Goal: Download file/media

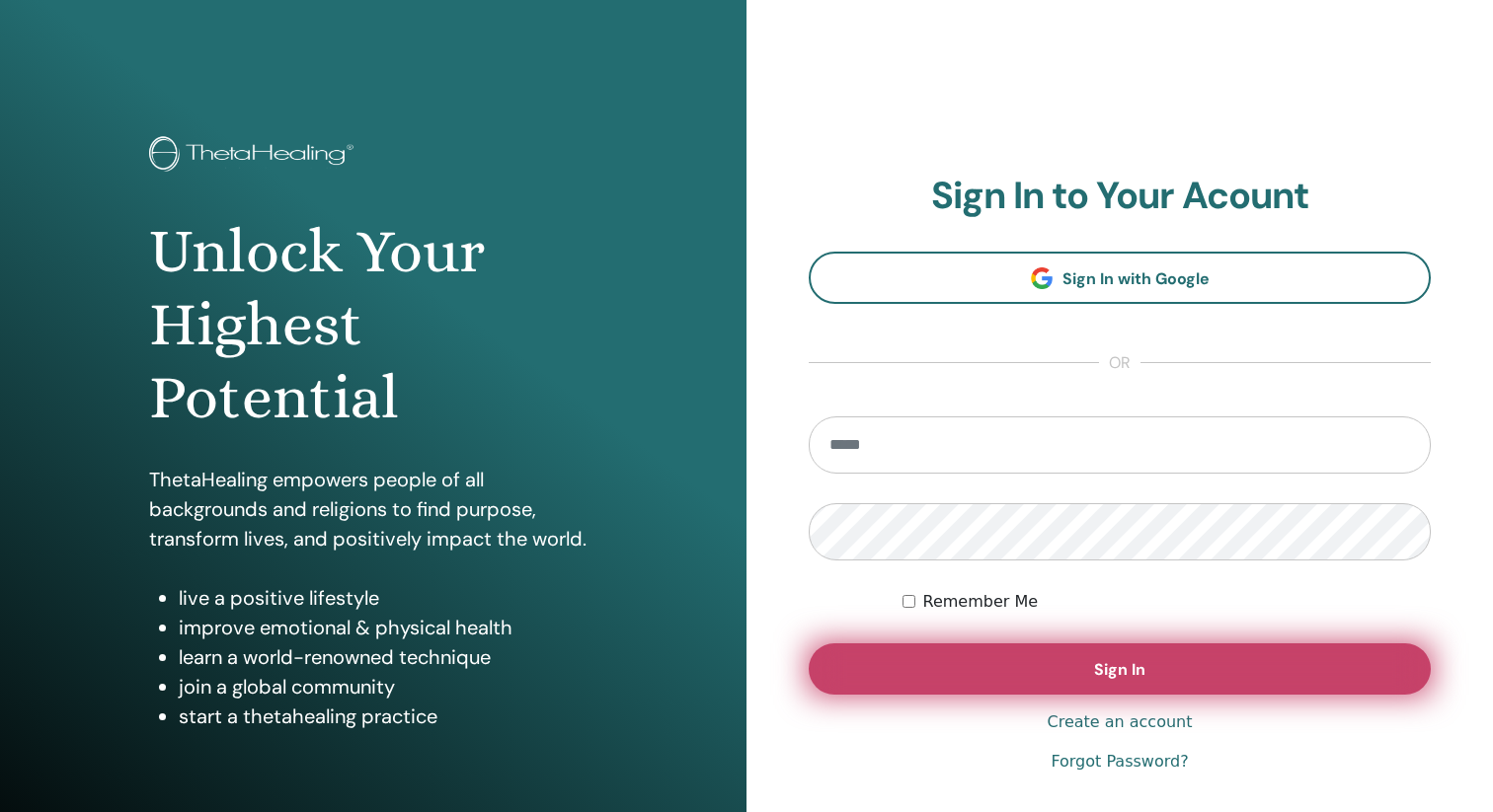
type input "**********"
click at [1123, 676] on span "Sign In" at bounding box center [1120, 669] width 52 height 21
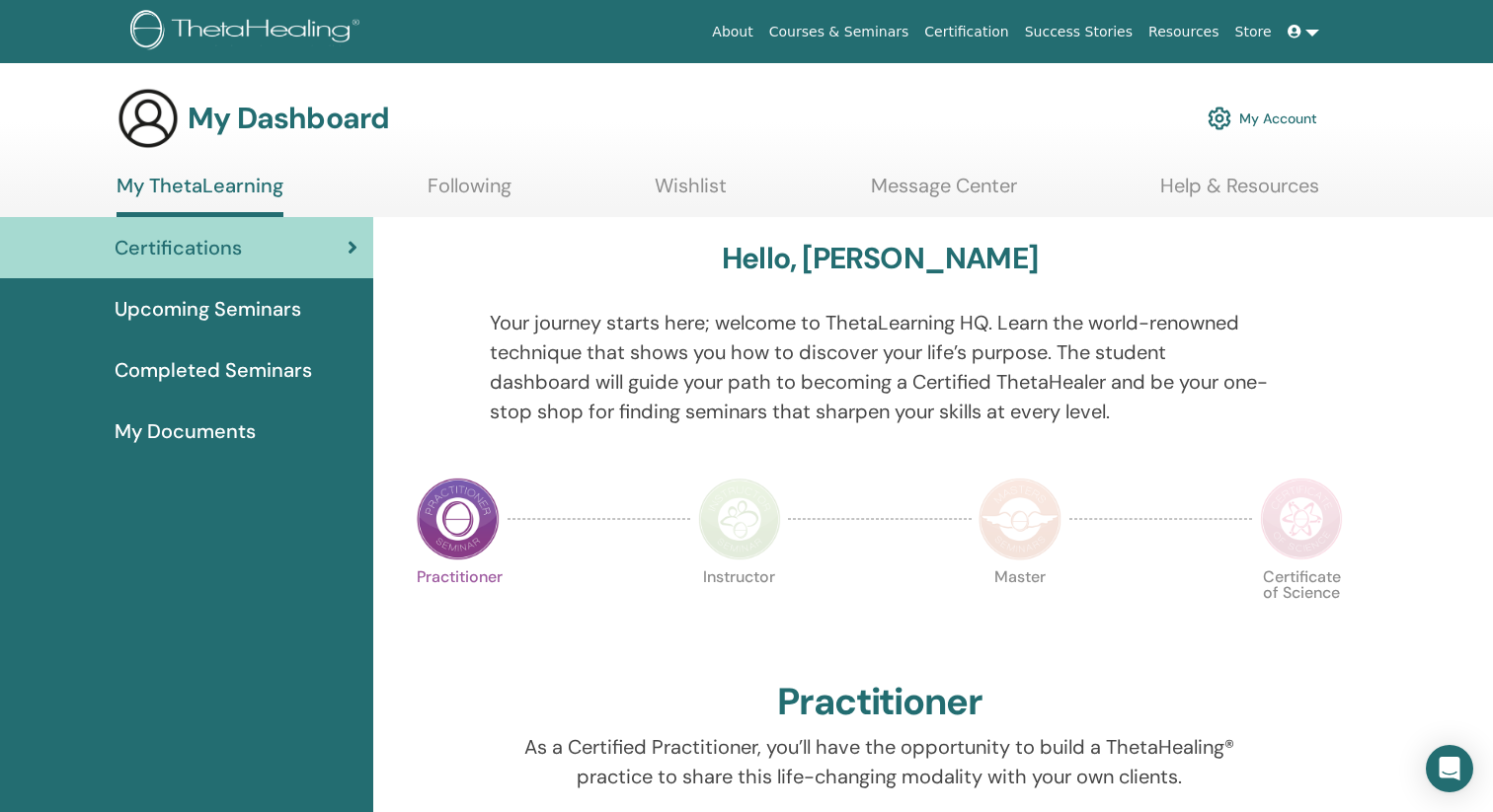
click at [262, 370] on span "Completed Seminars" at bounding box center [212, 370] width 198 height 30
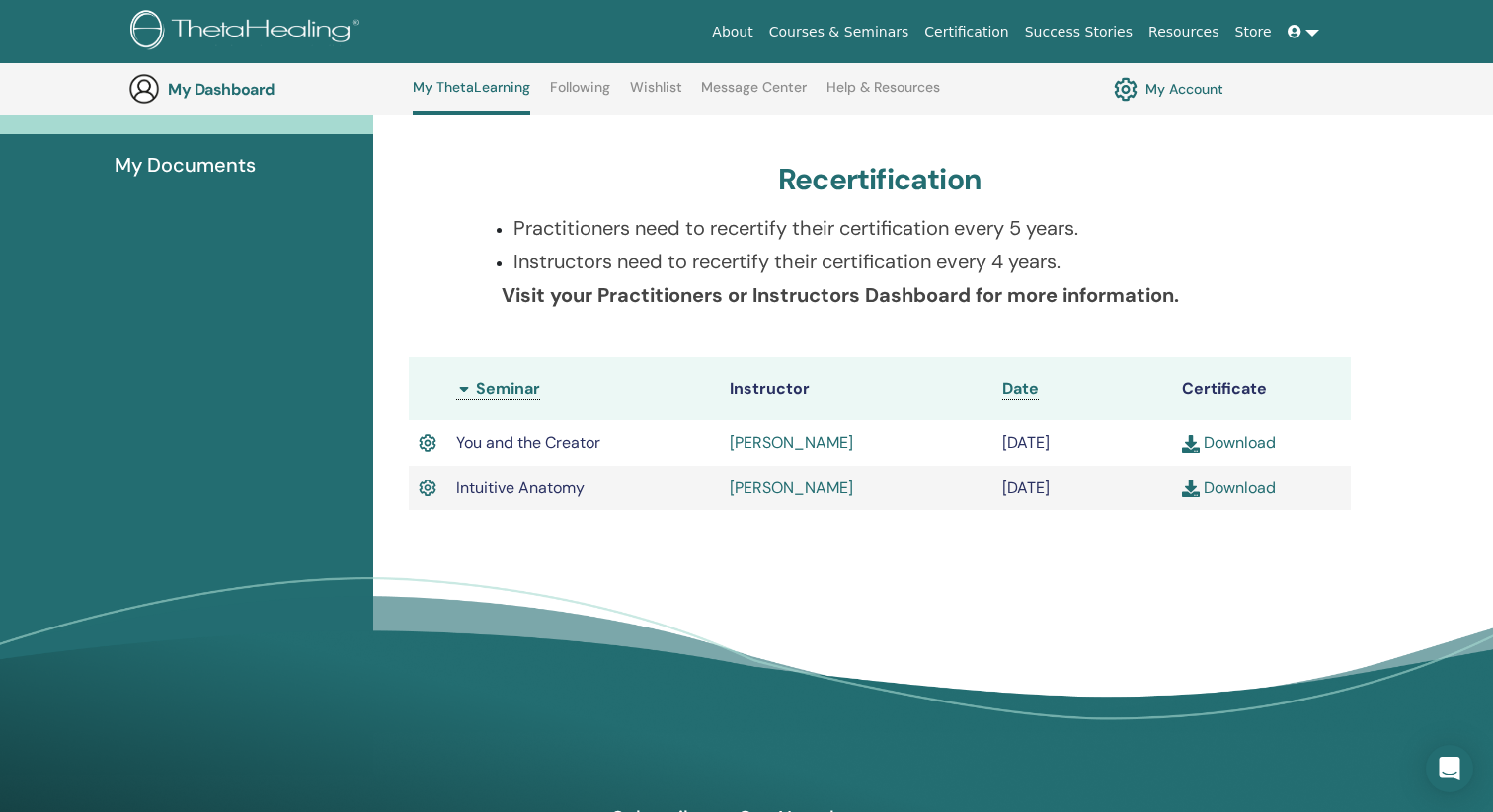
scroll to position [322, 0]
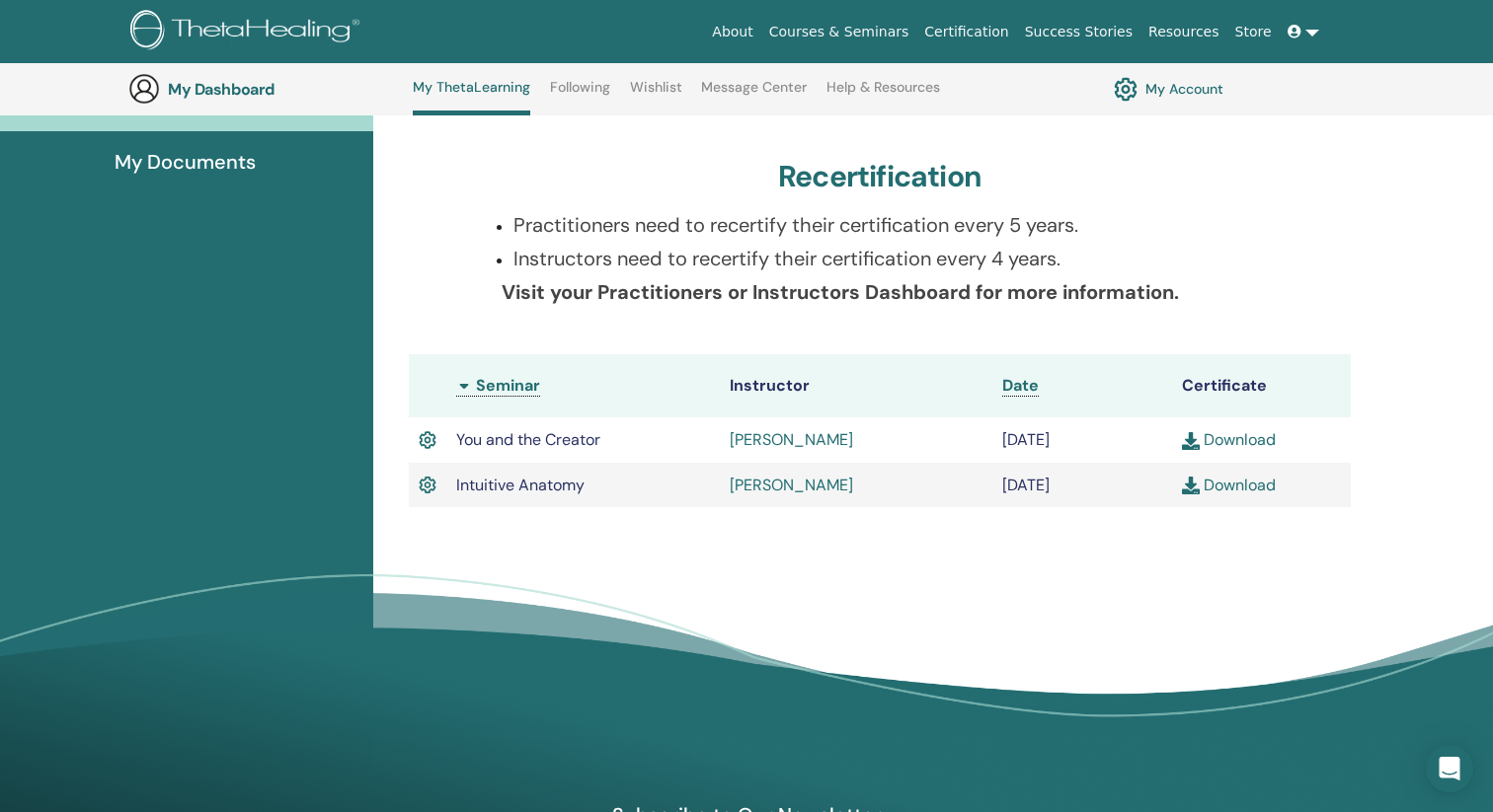
click at [1234, 489] on link "Download" at bounding box center [1228, 484] width 93 height 21
click at [1234, 439] on link "Download" at bounding box center [1228, 440] width 93 height 21
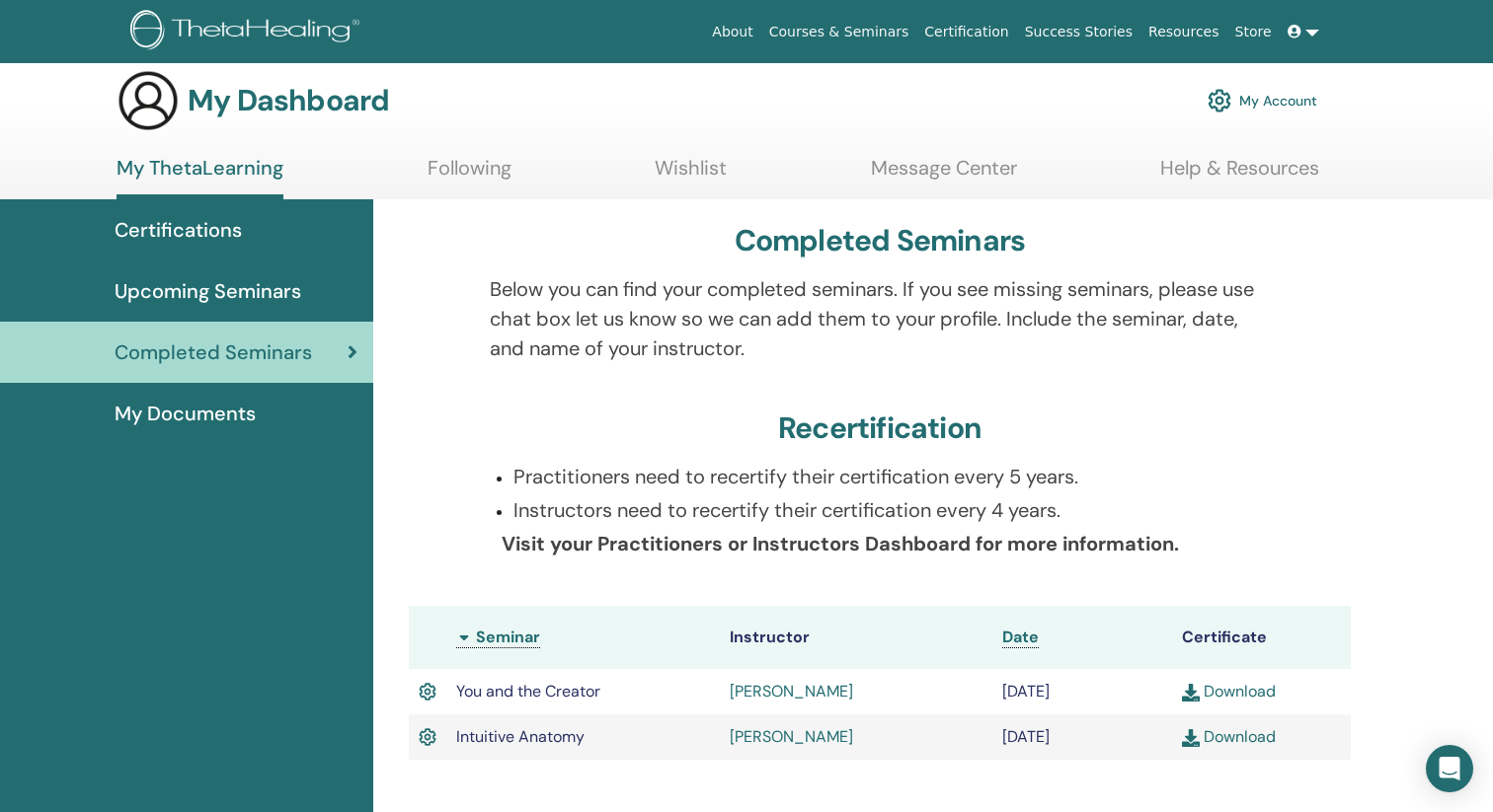
scroll to position [16, 0]
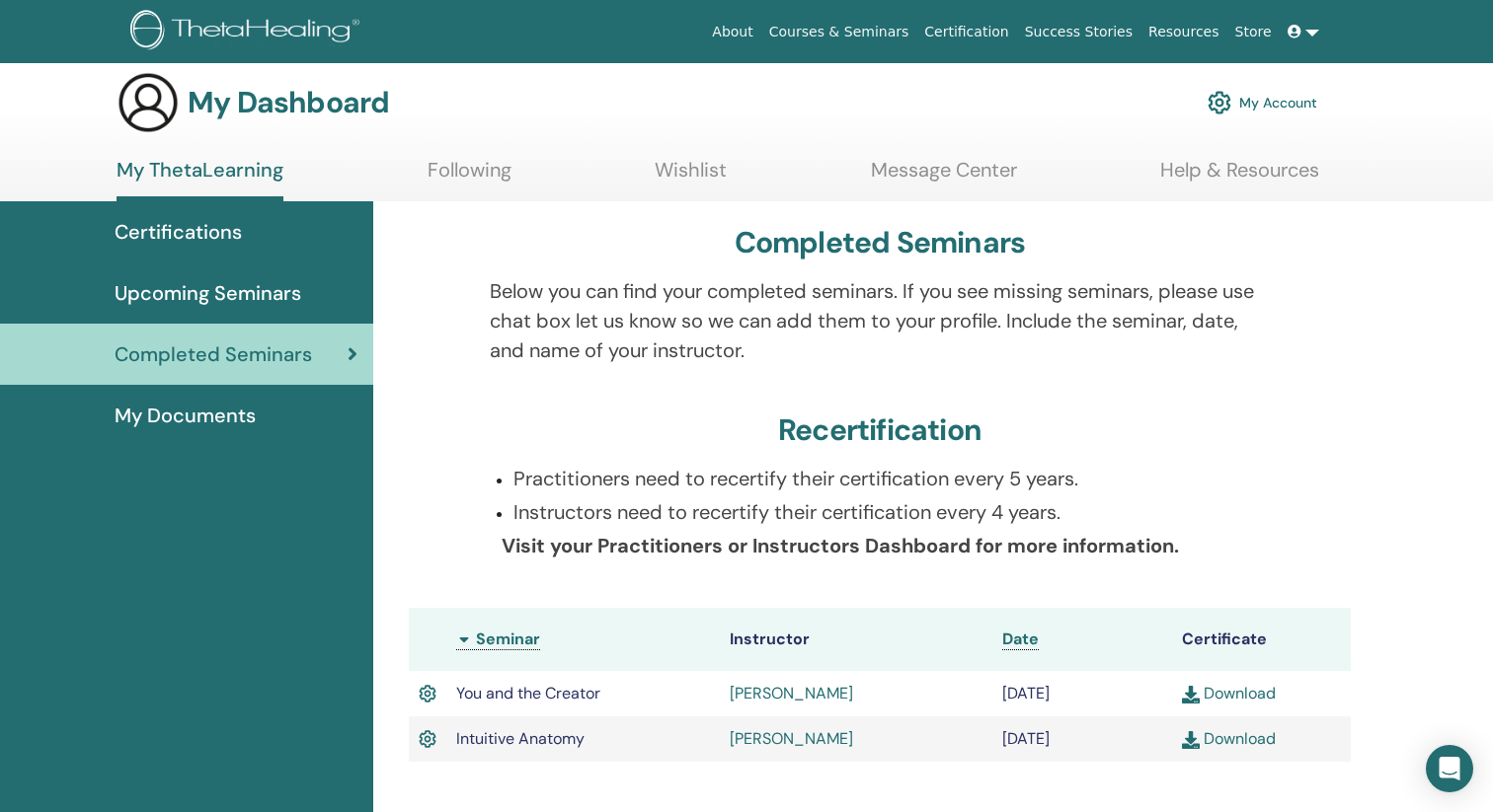
click at [179, 414] on span "My Documents" at bounding box center [185, 416] width 141 height 30
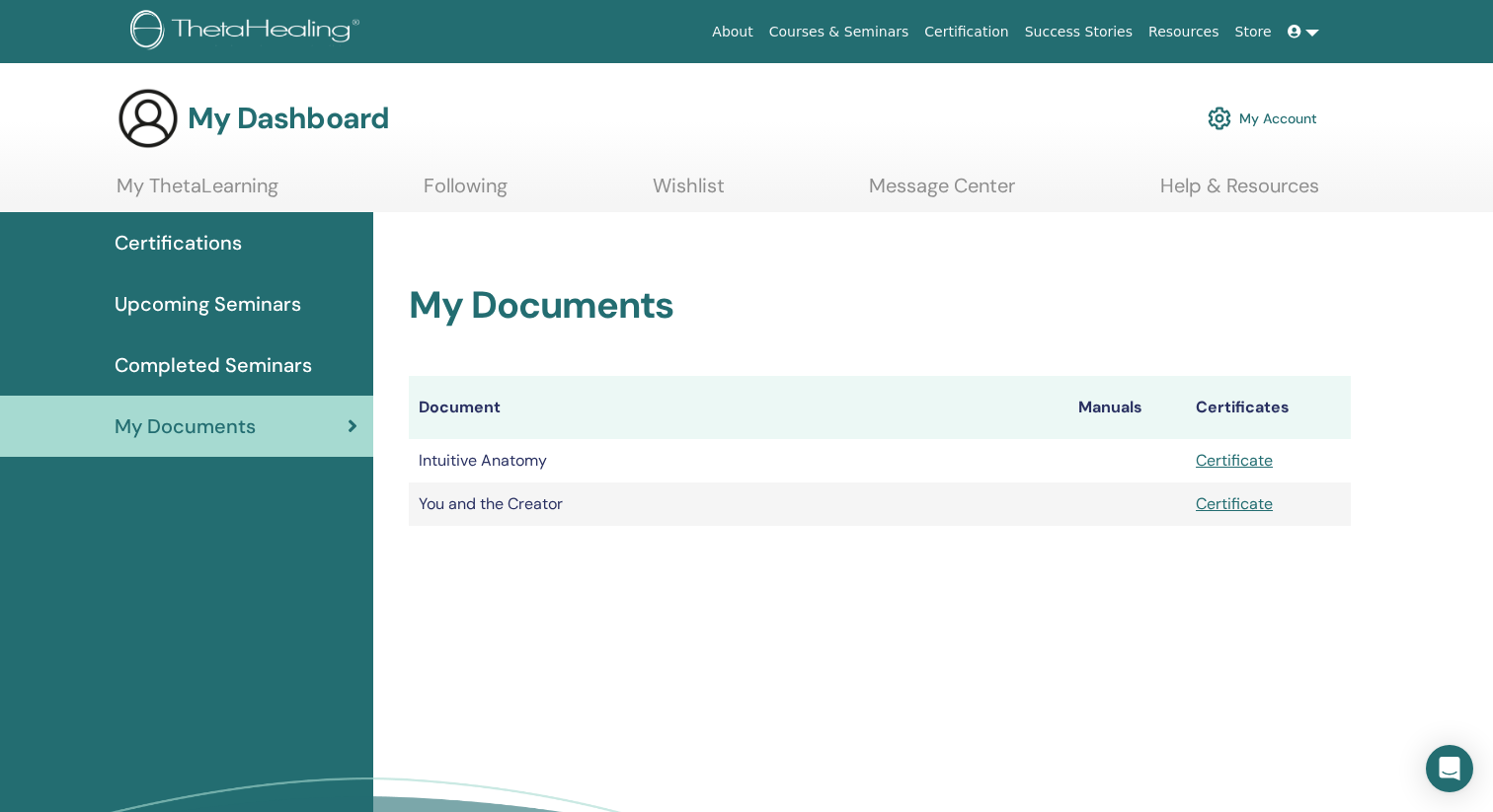
click at [198, 239] on span "Certifications" at bounding box center [178, 243] width 127 height 30
